Goal: Transaction & Acquisition: Purchase product/service

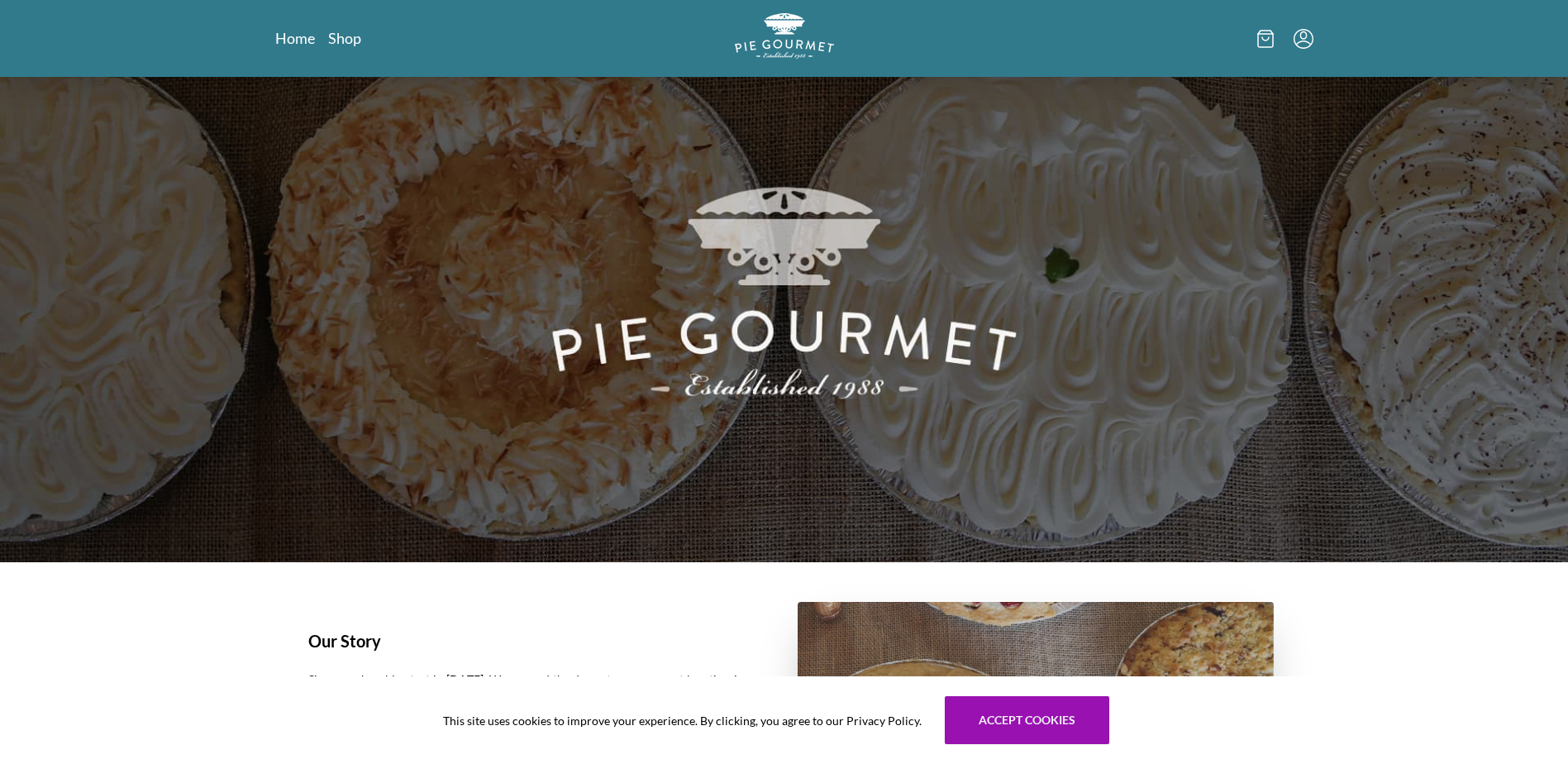
scroll to position [165, 0]
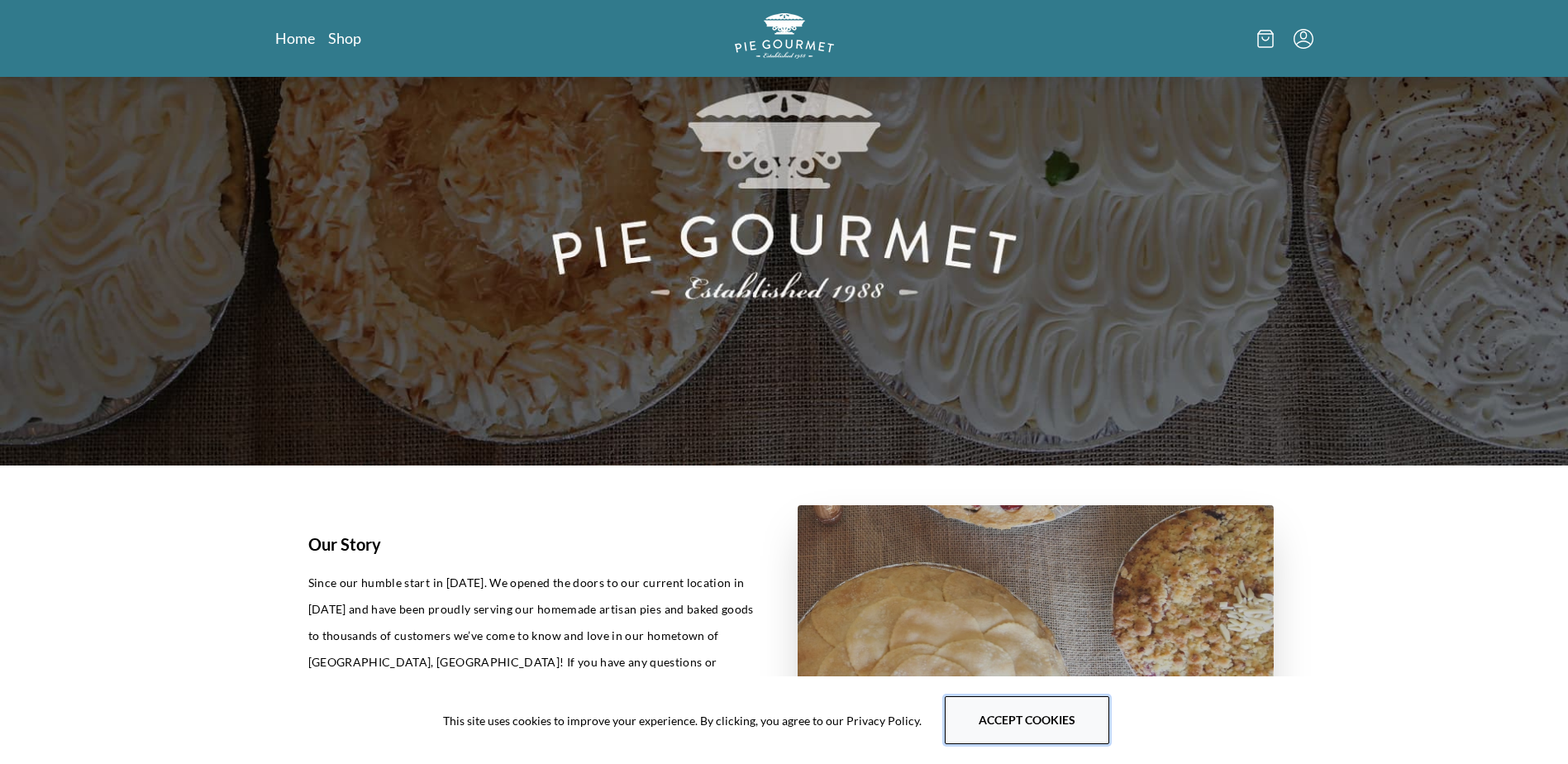
click at [976, 719] on button "Accept cookies" at bounding box center [1027, 720] width 165 height 48
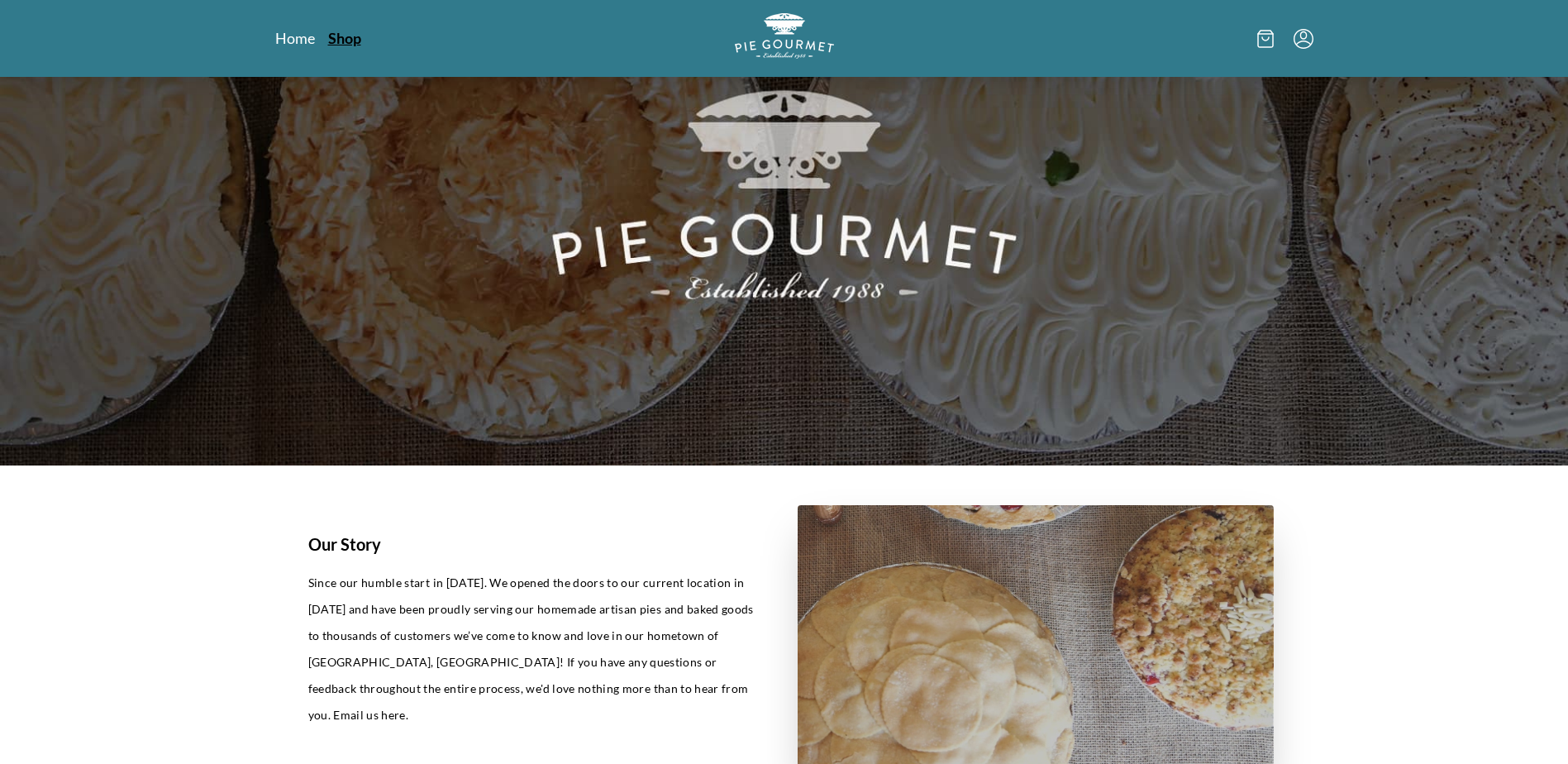
click at [347, 43] on link "Shop" at bounding box center [344, 38] width 33 height 19
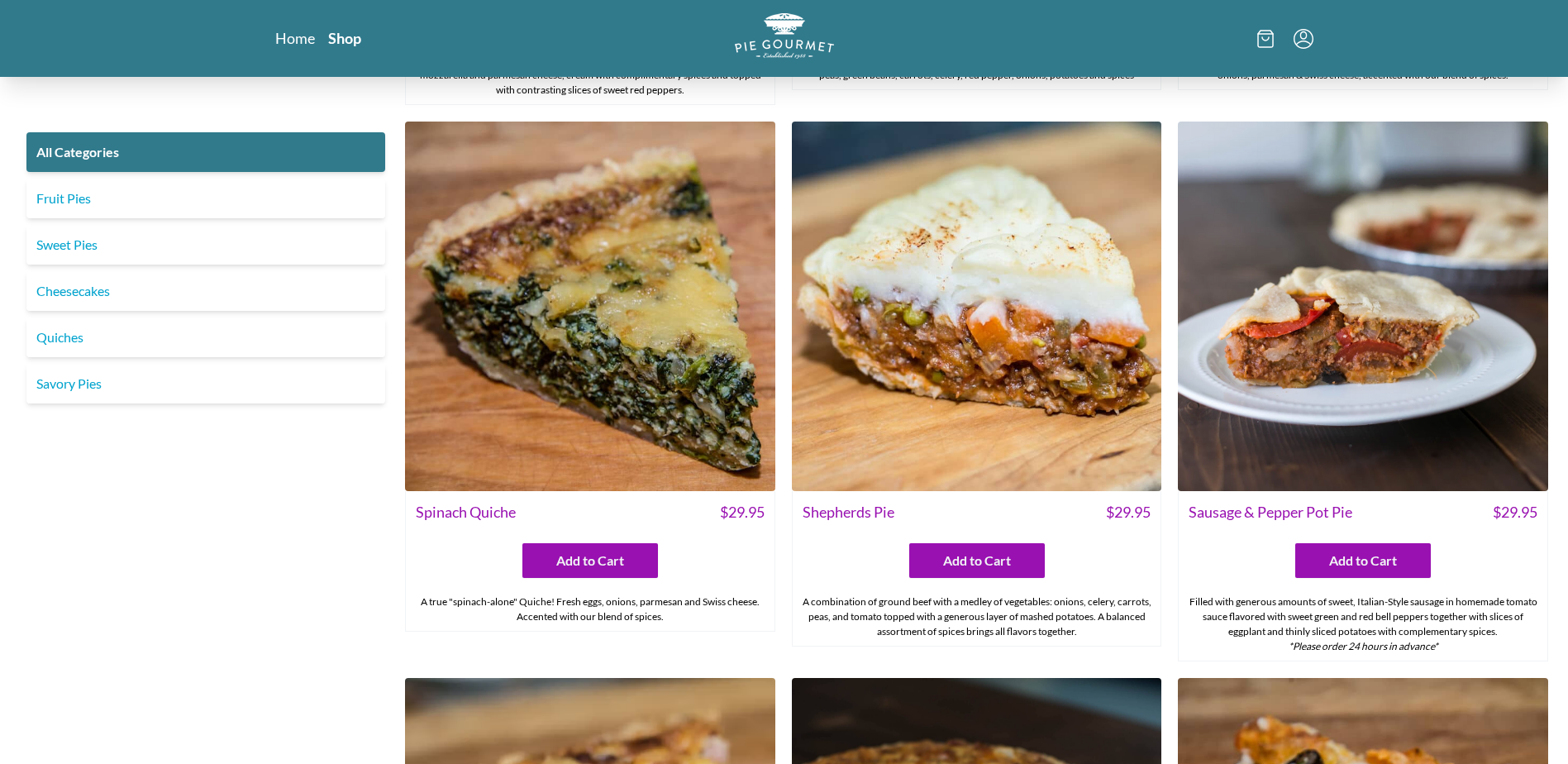
scroll to position [1090, 0]
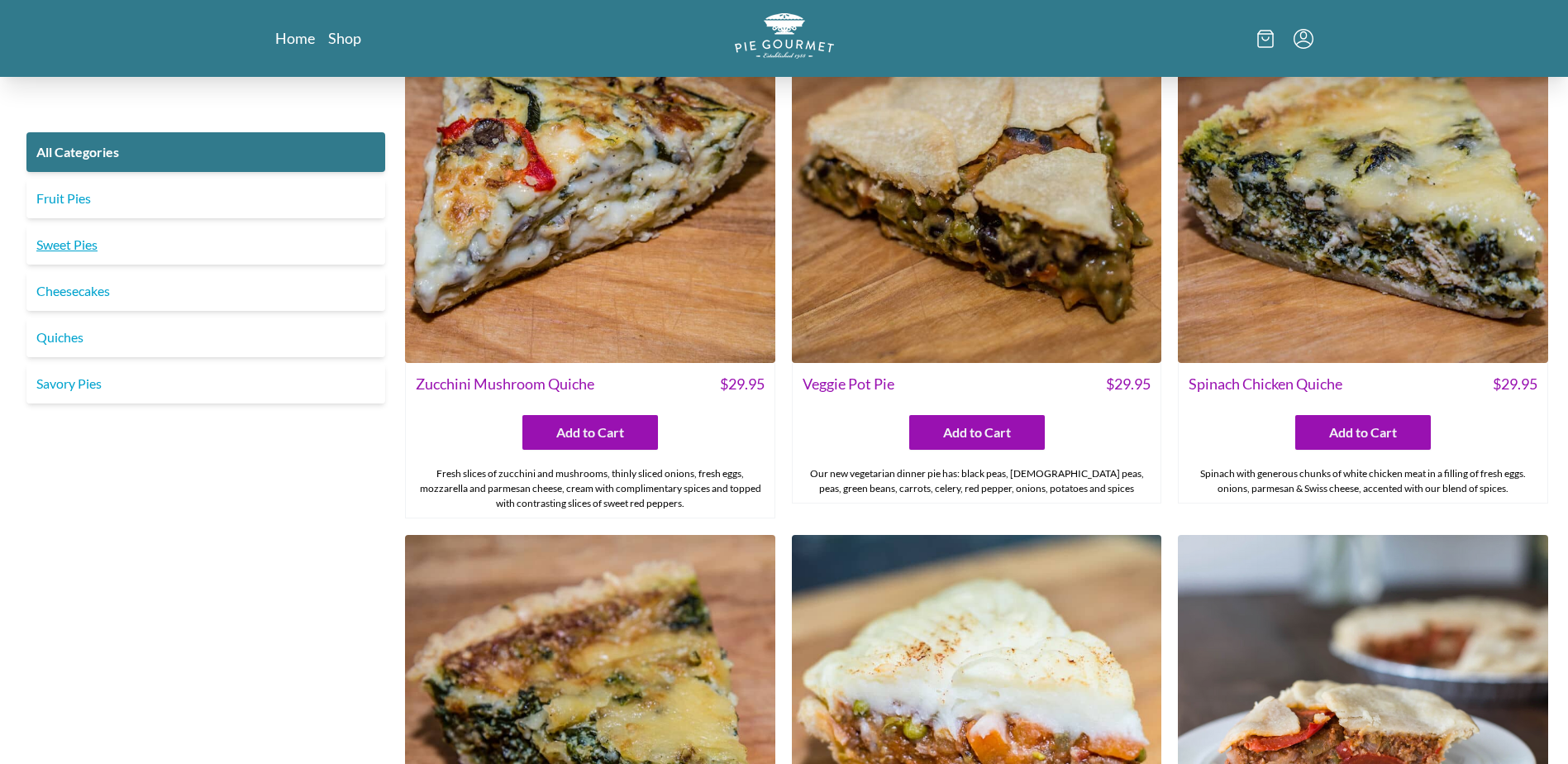
click at [63, 241] on link "Sweet Pies" at bounding box center [205, 244] width 359 height 40
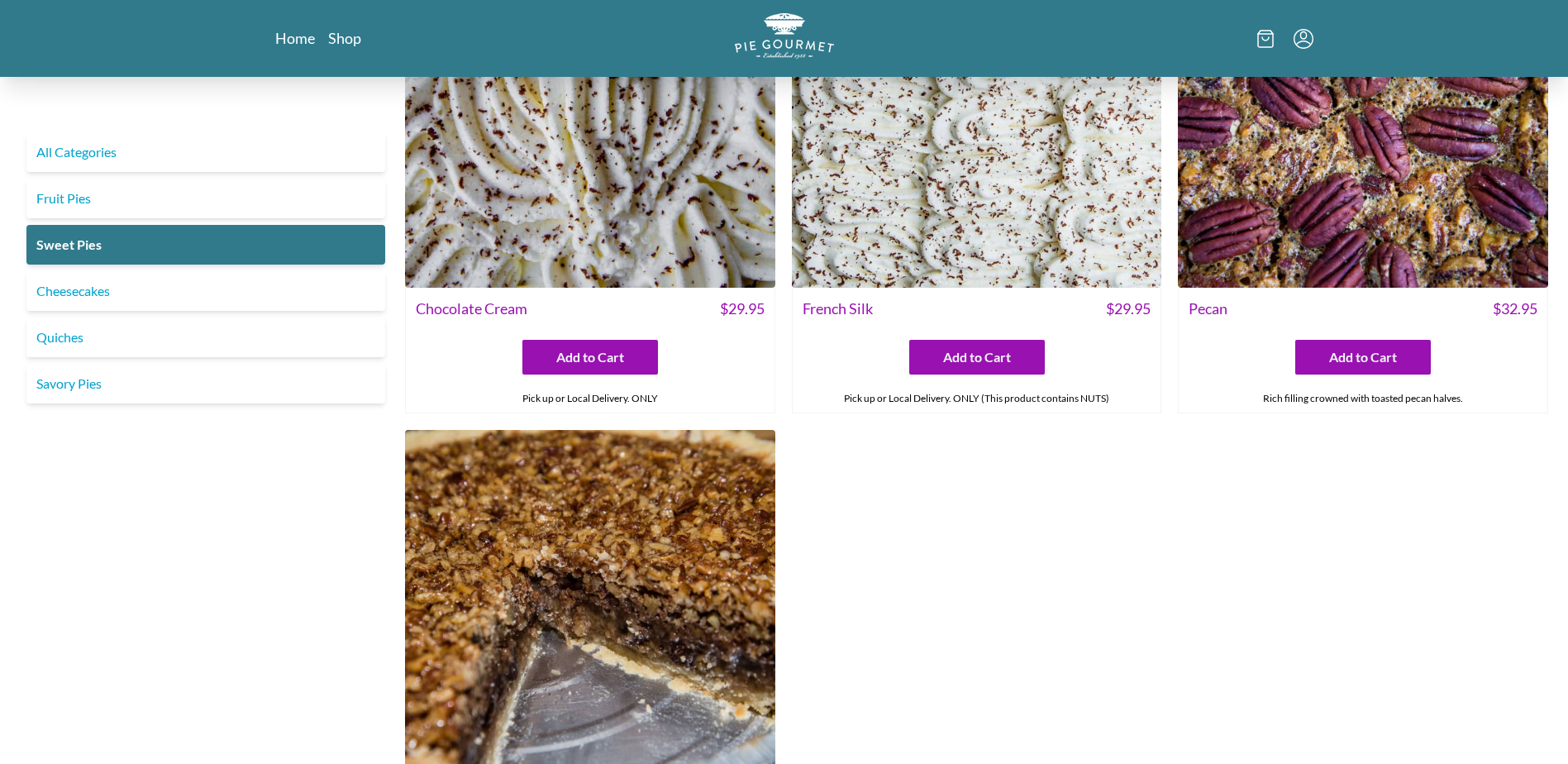
scroll to position [414, 0]
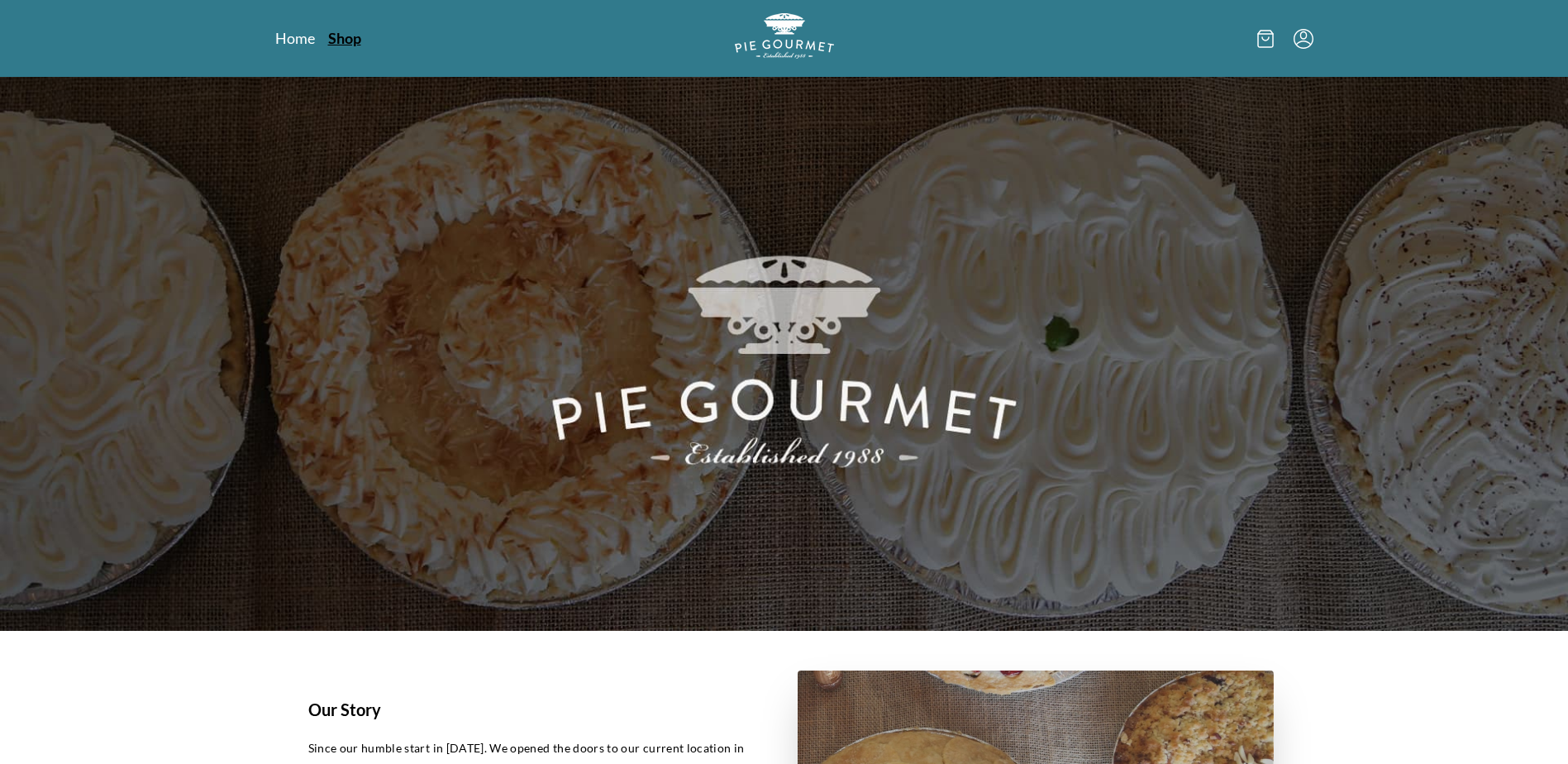
click at [336, 34] on link "Shop" at bounding box center [344, 38] width 33 height 19
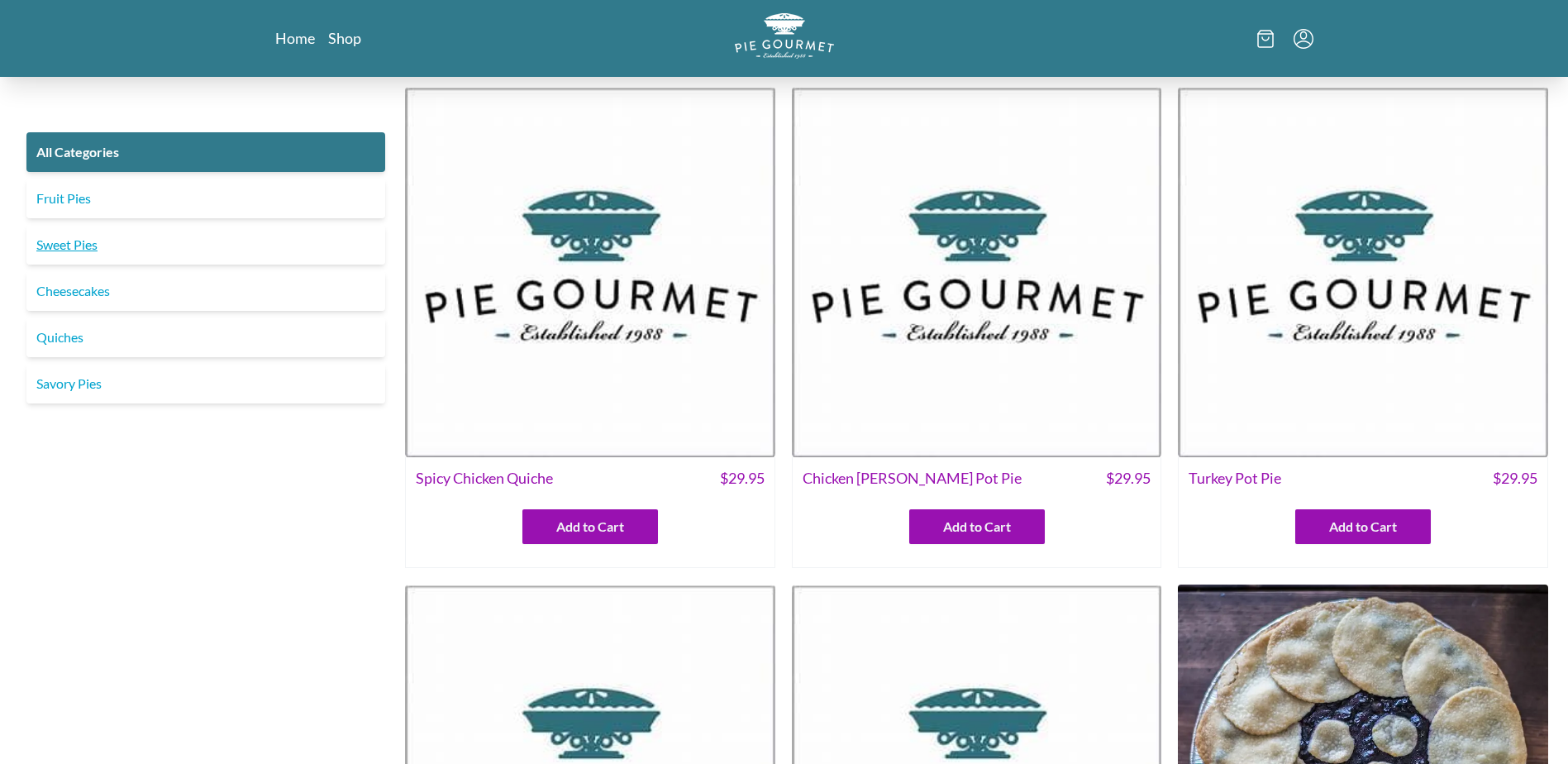
click at [63, 246] on link "Sweet Pies" at bounding box center [205, 244] width 359 height 40
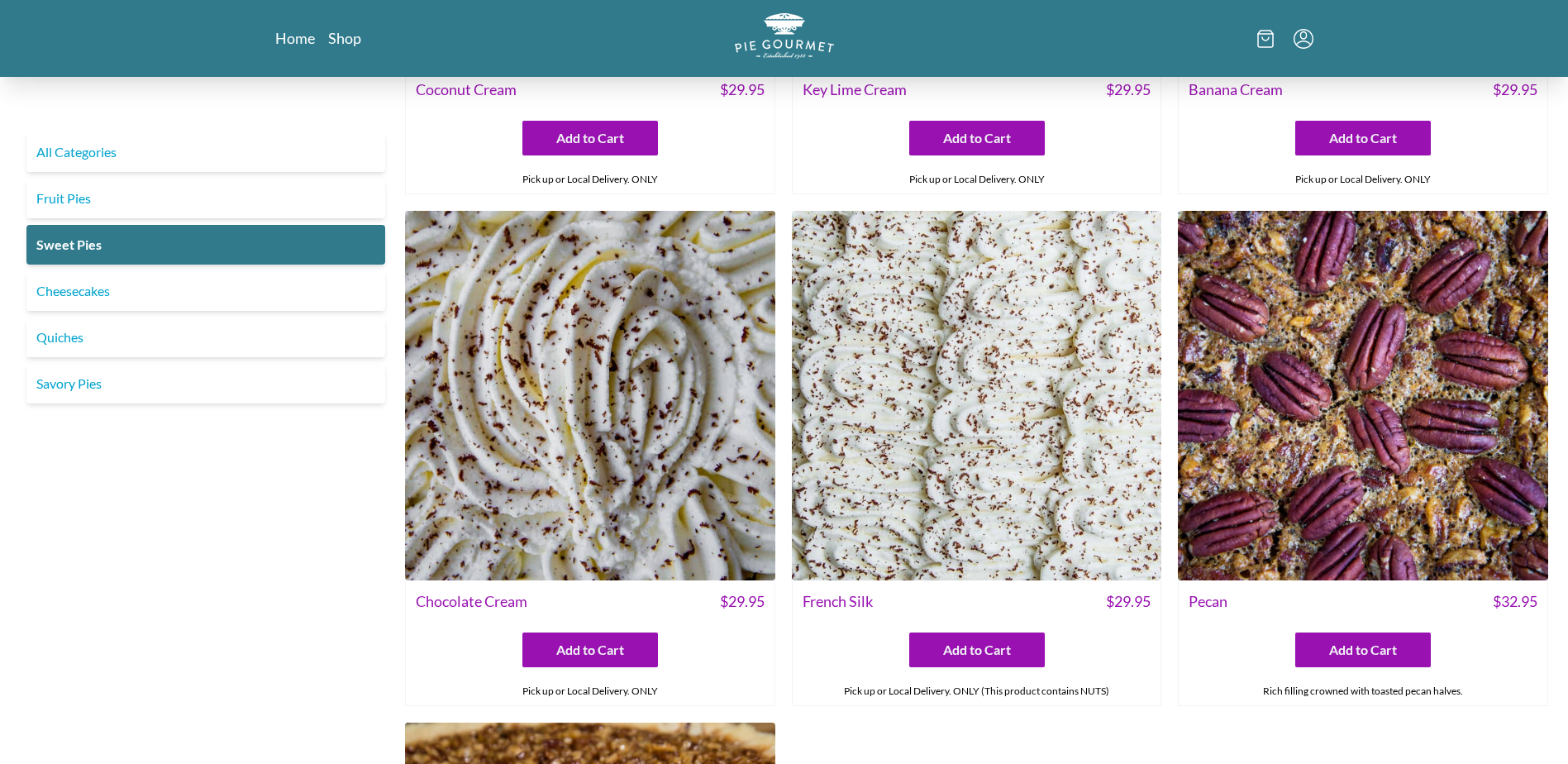
scroll to position [428, 0]
